Goal: Check status: Check status

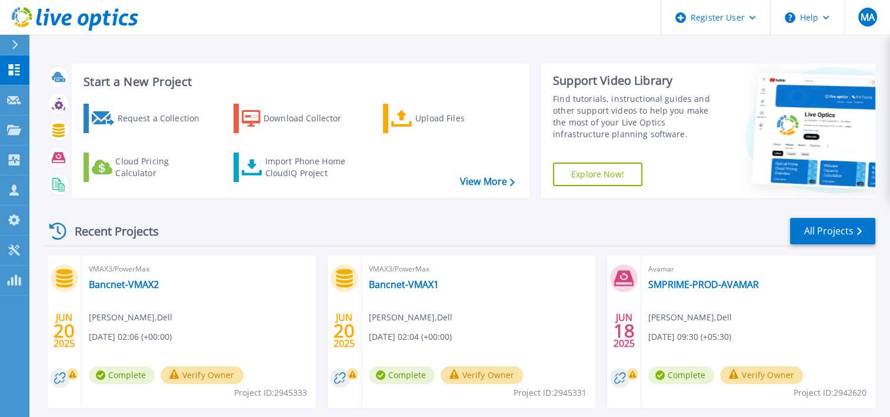
click at [462, 45] on div "Start a New Project Request a Collection Download Collector Upload Files Cloud …" at bounding box center [459, 308] width 861 height 617
click at [473, 244] on div "Recent Projects All Projects" at bounding box center [460, 231] width 830 height 29
click at [459, 205] on div "Start a New Project Request a Collection Download Collector Upload Files Cloud …" at bounding box center [460, 130] width 830 height 153
click at [465, 211] on div "Recent Projects All Projects JUN 20 2025 VMAX3/PowerMax Bancnet-VMAX2 Manasi An…" at bounding box center [460, 412] width 830 height 410
click at [6, 46] on button at bounding box center [14, 45] width 29 height 21
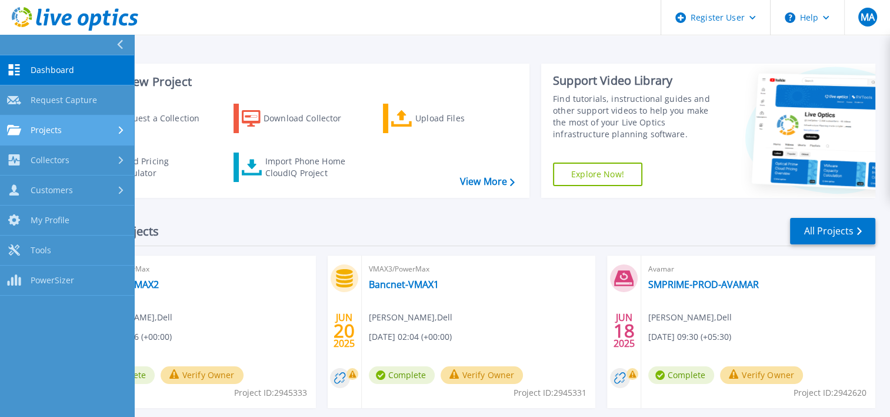
click at [78, 123] on link "Projects Projects" at bounding box center [67, 130] width 134 height 30
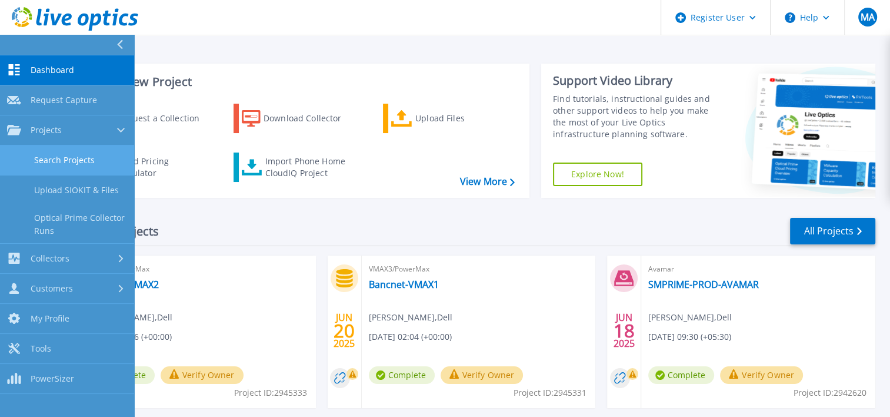
click at [90, 155] on link "Search Projects" at bounding box center [67, 160] width 134 height 30
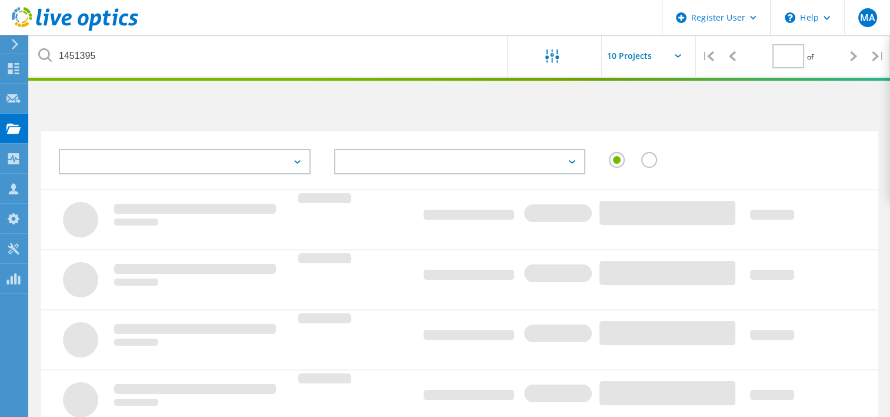
type input "1"
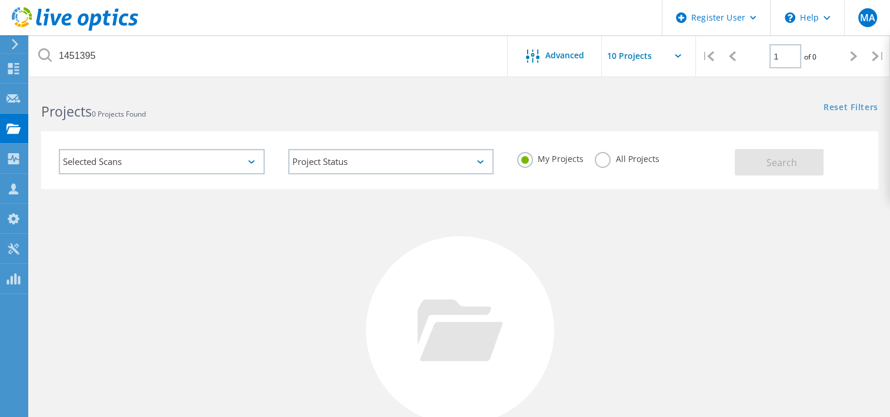
click at [605, 155] on label "All Projects" at bounding box center [627, 157] width 64 height 11
click at [0, 0] on input "All Projects" at bounding box center [0, 0] width 0 height 0
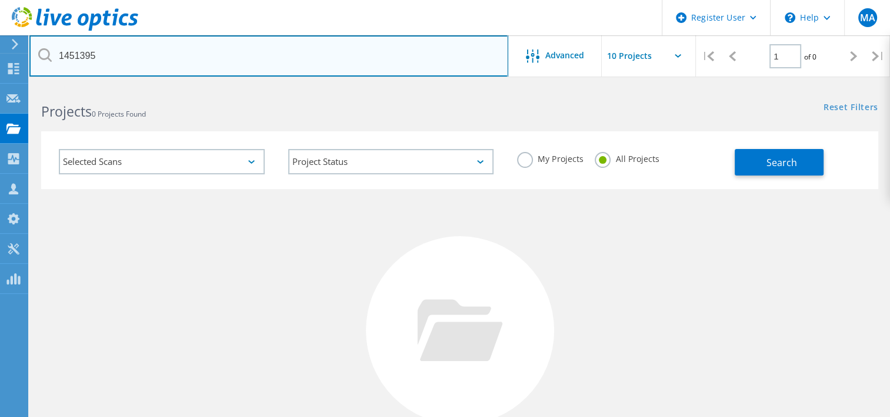
click at [269, 63] on input "1451395" at bounding box center [268, 55] width 479 height 41
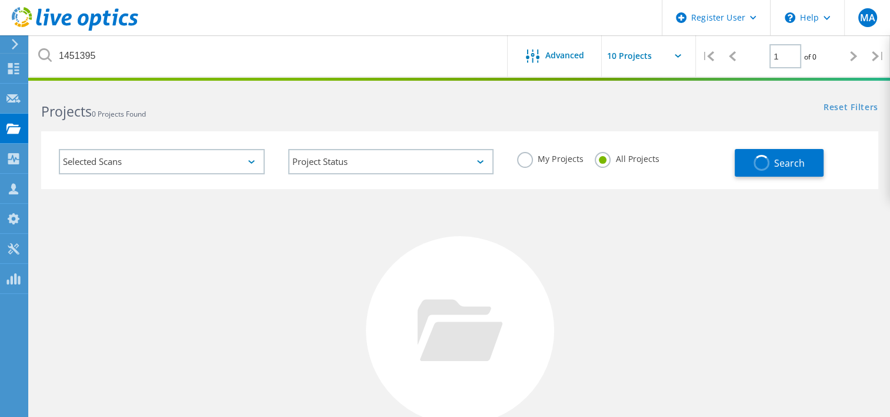
click at [468, 112] on div "Projects 0 Projects Found Reset Filters Show Filters" at bounding box center [459, 100] width 861 height 31
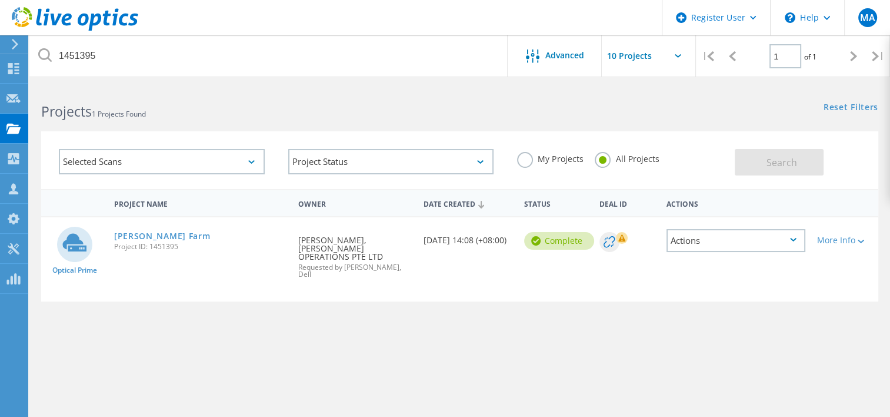
drag, startPoint x: 468, startPoint y: 112, endPoint x: 459, endPoint y: 111, distance: 9.5
click at [459, 111] on div "Projects 1 Projects Found" at bounding box center [244, 100] width 430 height 31
click at [167, 238] on link "[PERSON_NAME] Farm" at bounding box center [162, 236] width 97 height 8
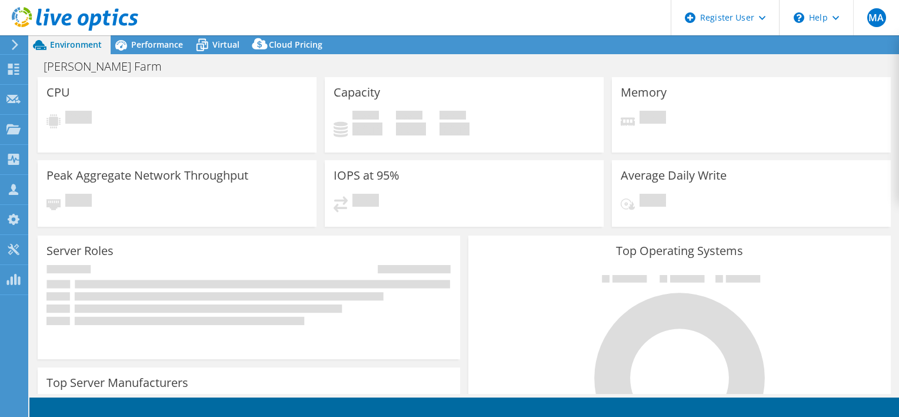
select select "USD"
select select "[GEOGRAPHIC_DATA]"
click at [457, 231] on div "Server Roles Physical Servers represent bare metal servers that were targets of…" at bounding box center [249, 297] width 431 height 132
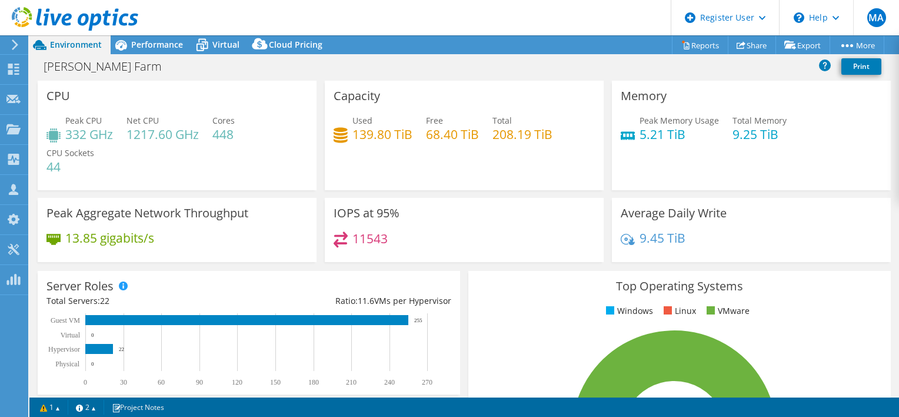
click at [464, 268] on div "Top Operating Systems Windows Linux VMware 100.0% ESXi 6.7" at bounding box center [679, 412] width 431 height 290
click at [456, 195] on div "Capacity Used 139.80 TiB Free 68.40 TiB Total 208.19 TiB" at bounding box center [464, 139] width 287 height 117
click at [464, 242] on div "11543" at bounding box center [464, 243] width 261 height 25
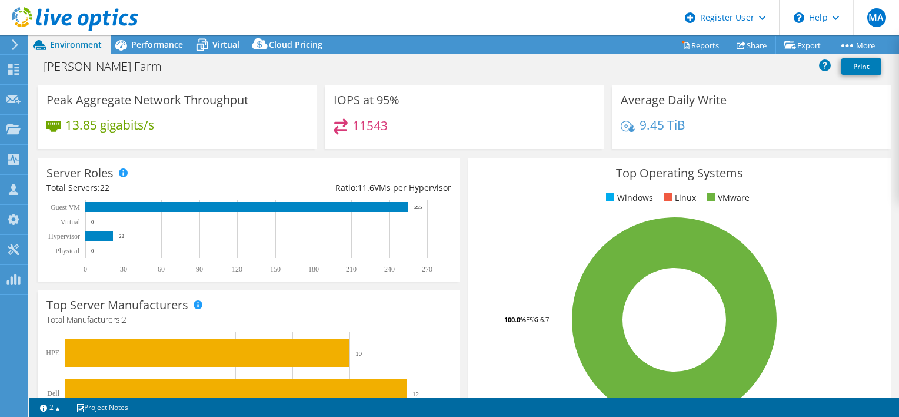
scroll to position [108, 0]
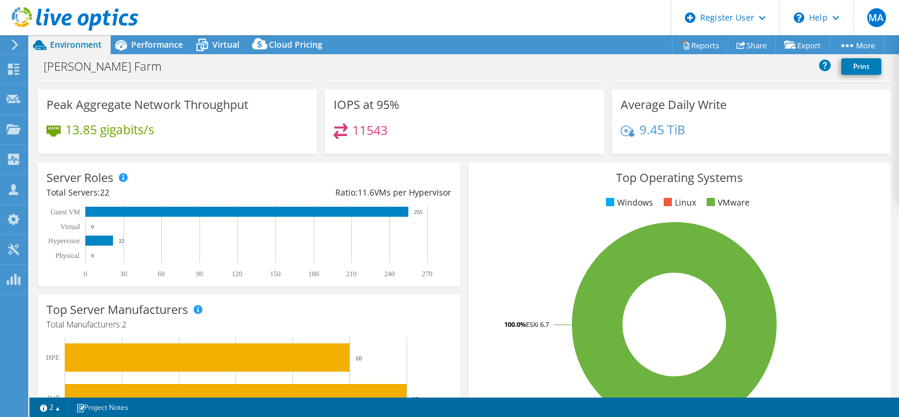
click at [359, 133] on h4 "11543" at bounding box center [369, 130] width 35 height 13
drag, startPoint x: 359, startPoint y: 133, endPoint x: 459, endPoint y: 173, distance: 107.7
click at [459, 173] on div "Server Roles Physical Servers represent bare metal servers that were targets of…" at bounding box center [249, 224] width 431 height 132
click at [458, 164] on div "Server Roles Physical Servers represent bare metal servers that were targets of…" at bounding box center [249, 224] width 431 height 132
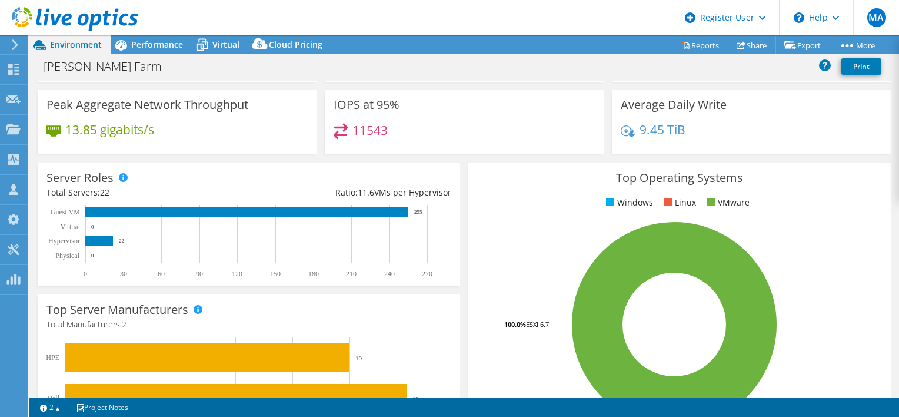
click at [458, 164] on div "Server Roles Physical Servers represent bare metal servers that were targets of…" at bounding box center [249, 224] width 431 height 132
click at [458, 158] on div "Server Roles Physical Servers represent bare metal servers that were targets of…" at bounding box center [249, 224] width 431 height 132
